Goal: Transaction & Acquisition: Purchase product/service

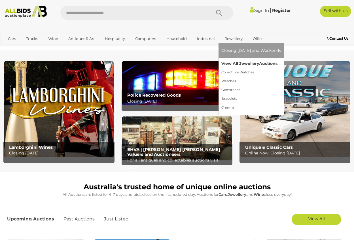
click at [242, 64] on link "View All Jewellery Auctions" at bounding box center [251, 63] width 60 height 9
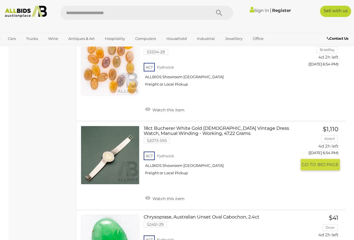
scroll to position [2891, 0]
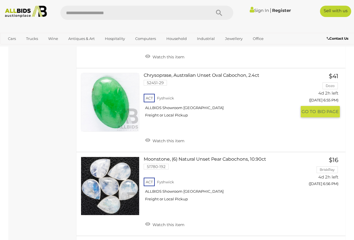
click at [256, 110] on link "Chrysoprase, Australian Unset Oval Cabochon, 2.4ct 52451-29 ACT Fyshwick" at bounding box center [222, 97] width 149 height 49
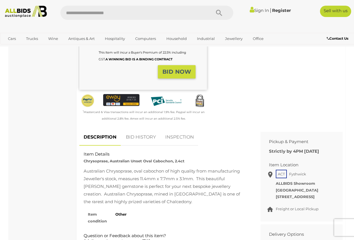
scroll to position [198, 0]
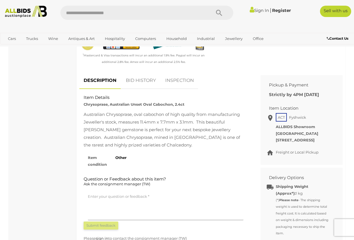
click at [135, 80] on link "BID HISTORY" at bounding box center [141, 80] width 39 height 17
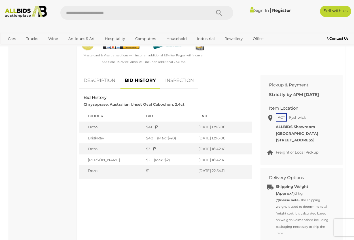
click at [135, 80] on link "BID HISTORY" at bounding box center [140, 80] width 40 height 17
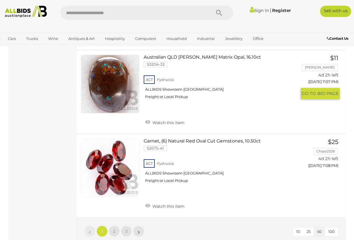
scroll to position [4412, 0]
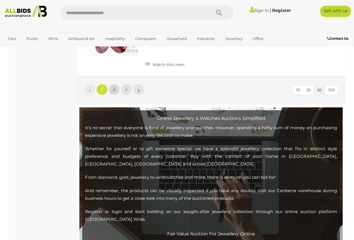
click at [115, 92] on span "2" at bounding box center [114, 89] width 2 height 5
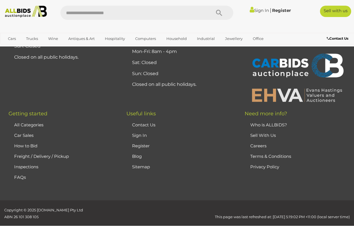
scroll to position [130, 0]
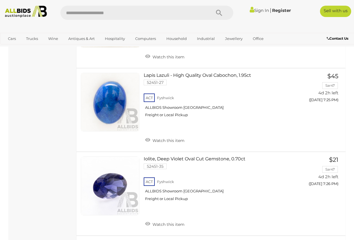
scroll to position [2199, 0]
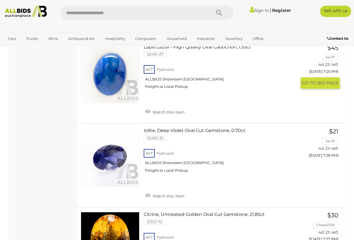
click at [244, 80] on link "Lapis Lazuli - High Quality Oval Cabochon, 1.95ct 52451-27 ACT Fyshwick" at bounding box center [222, 68] width 149 height 49
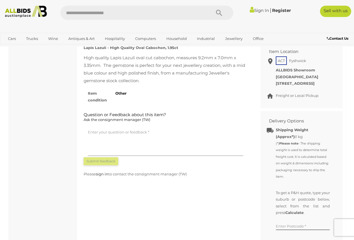
scroll to position [170, 0]
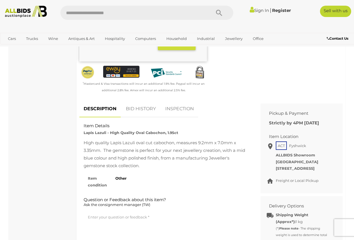
click at [139, 109] on link "BID HISTORY" at bounding box center [141, 109] width 39 height 17
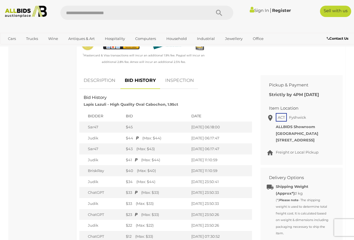
scroll to position [255, 0]
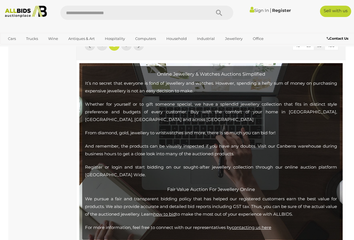
scroll to position [4366, 0]
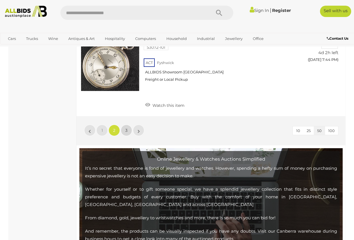
click at [127, 133] on span "3" at bounding box center [126, 130] width 2 height 5
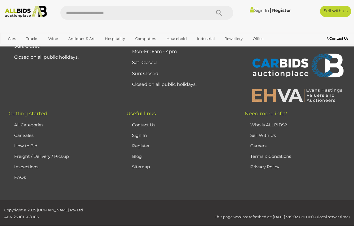
scroll to position [130, 0]
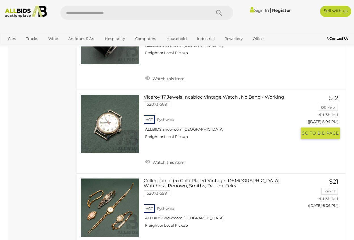
scroll to position [924, 0]
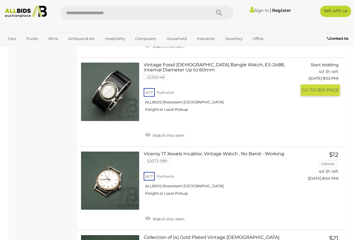
click at [225, 68] on link "Vintage Fossil Ladies Bangle Watch, ES-2488, Internal Diameter Up to 60mm 52350…" at bounding box center [222, 89] width 149 height 54
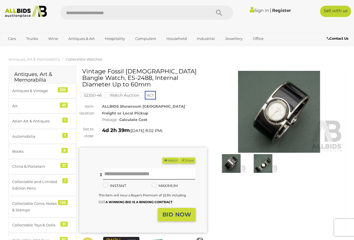
click at [292, 114] on img at bounding box center [279, 112] width 128 height 82
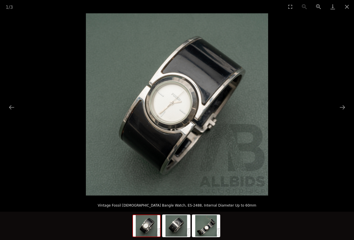
click at [169, 127] on img at bounding box center [177, 104] width 182 height 182
click at [170, 126] on img at bounding box center [177, 104] width 182 height 182
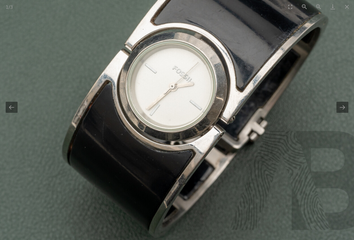
click at [170, 126] on img at bounding box center [184, 90] width 383 height 383
click at [290, 156] on img at bounding box center [184, 90] width 383 height 383
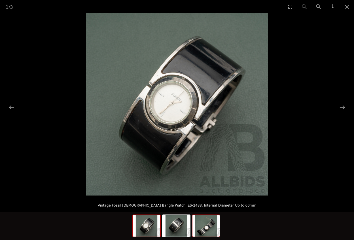
click at [207, 225] on img at bounding box center [205, 226] width 27 height 22
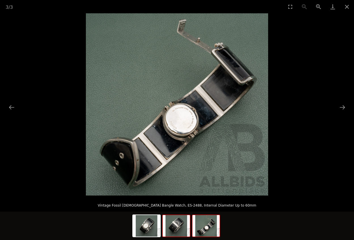
click at [184, 225] on img at bounding box center [176, 226] width 27 height 22
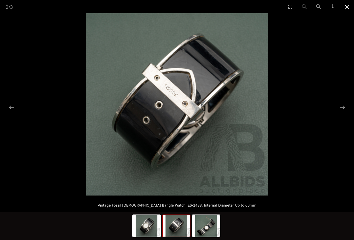
click at [348, 7] on button "Close gallery" at bounding box center [347, 6] width 14 height 13
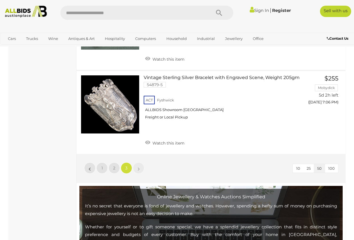
scroll to position [1467, 0]
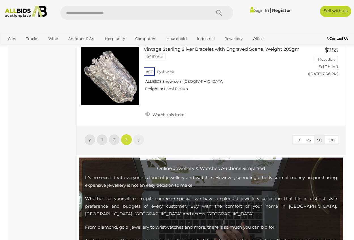
scroll to position [130, 0]
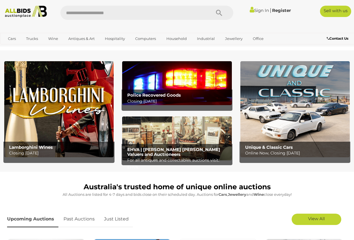
click at [191, 136] on img at bounding box center [176, 138] width 109 height 44
